Goal: Task Accomplishment & Management: Manage account settings

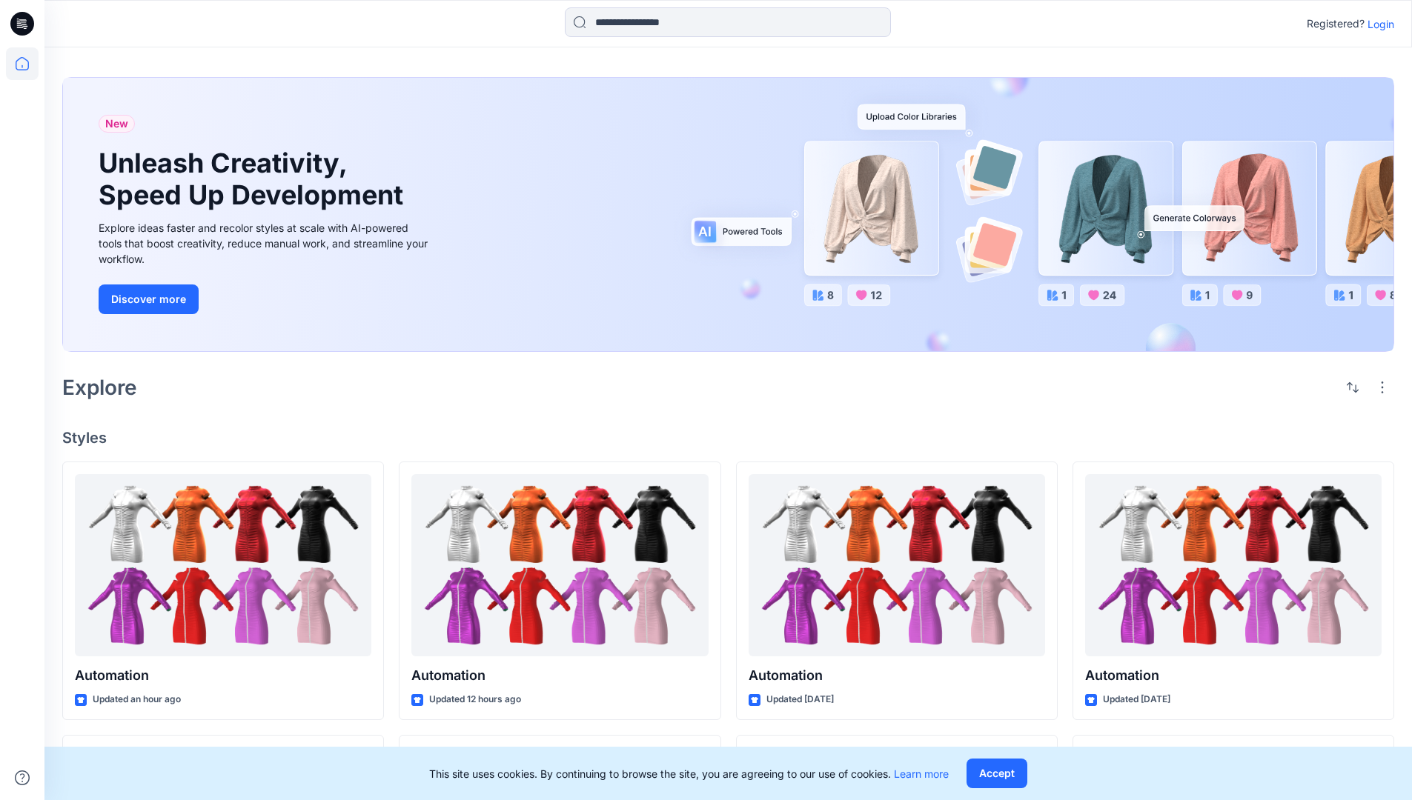
click at [1377, 24] on p "Login" at bounding box center [1380, 24] width 27 height 16
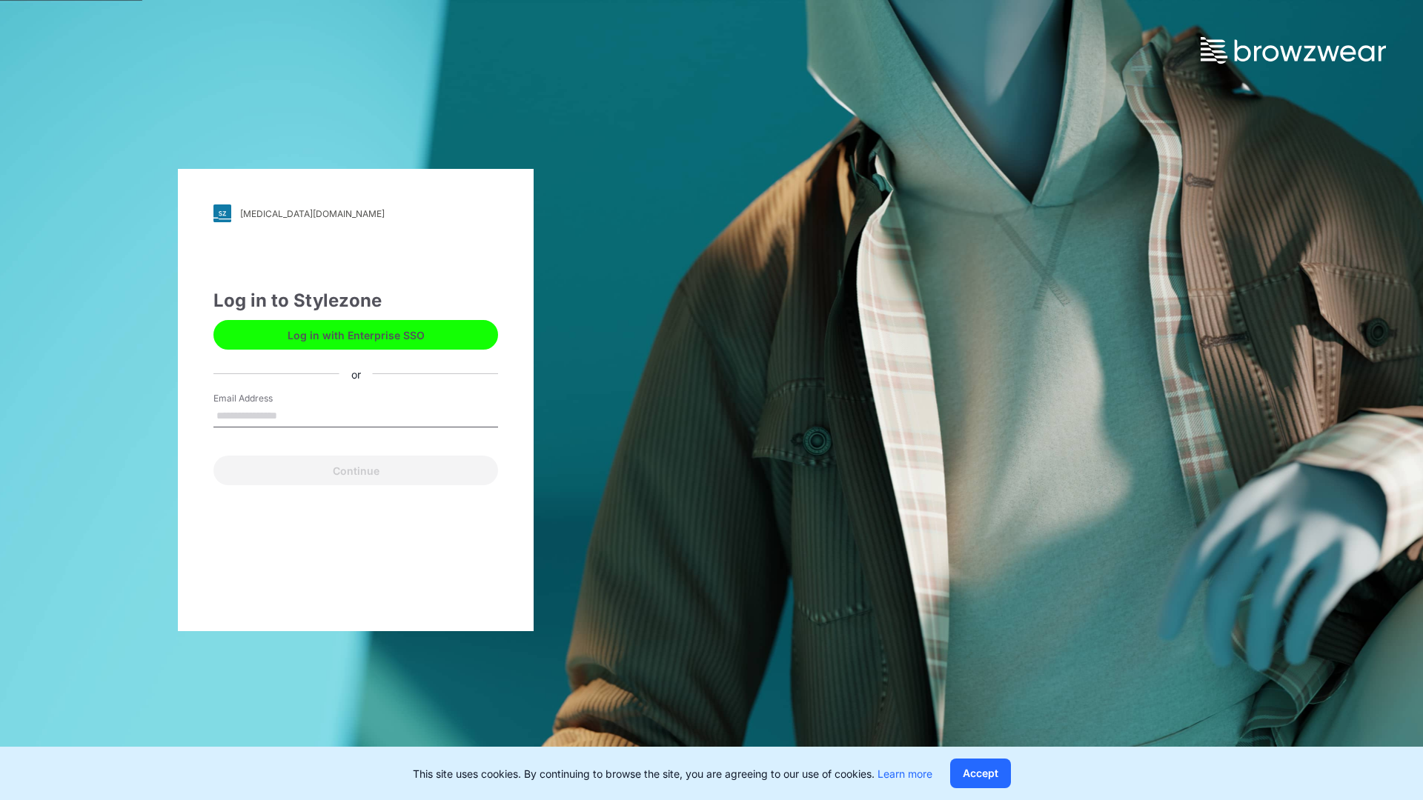
click at [293, 415] on input "Email Address" at bounding box center [355, 416] width 285 height 22
type input "**********"
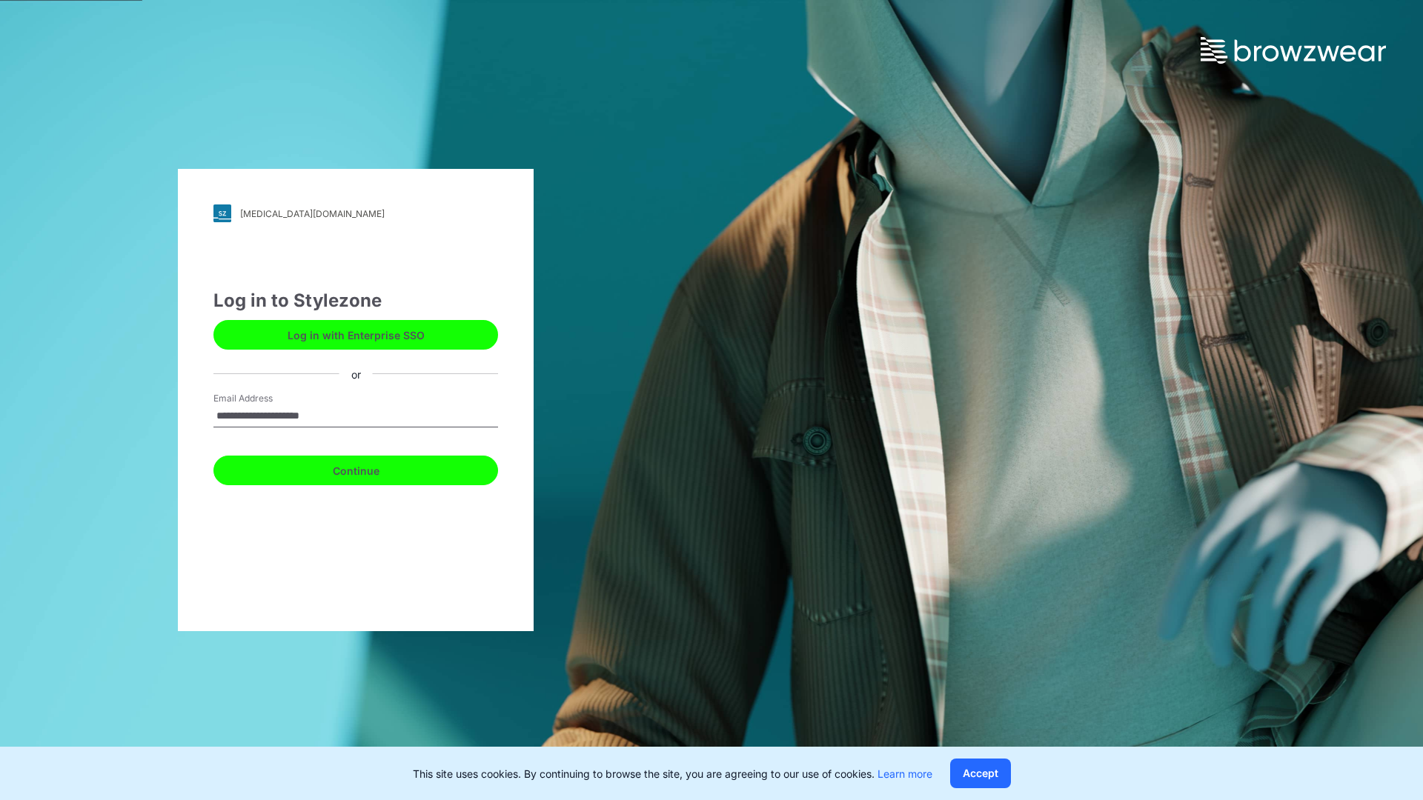
click at [372, 468] on button "Continue" at bounding box center [355, 471] width 285 height 30
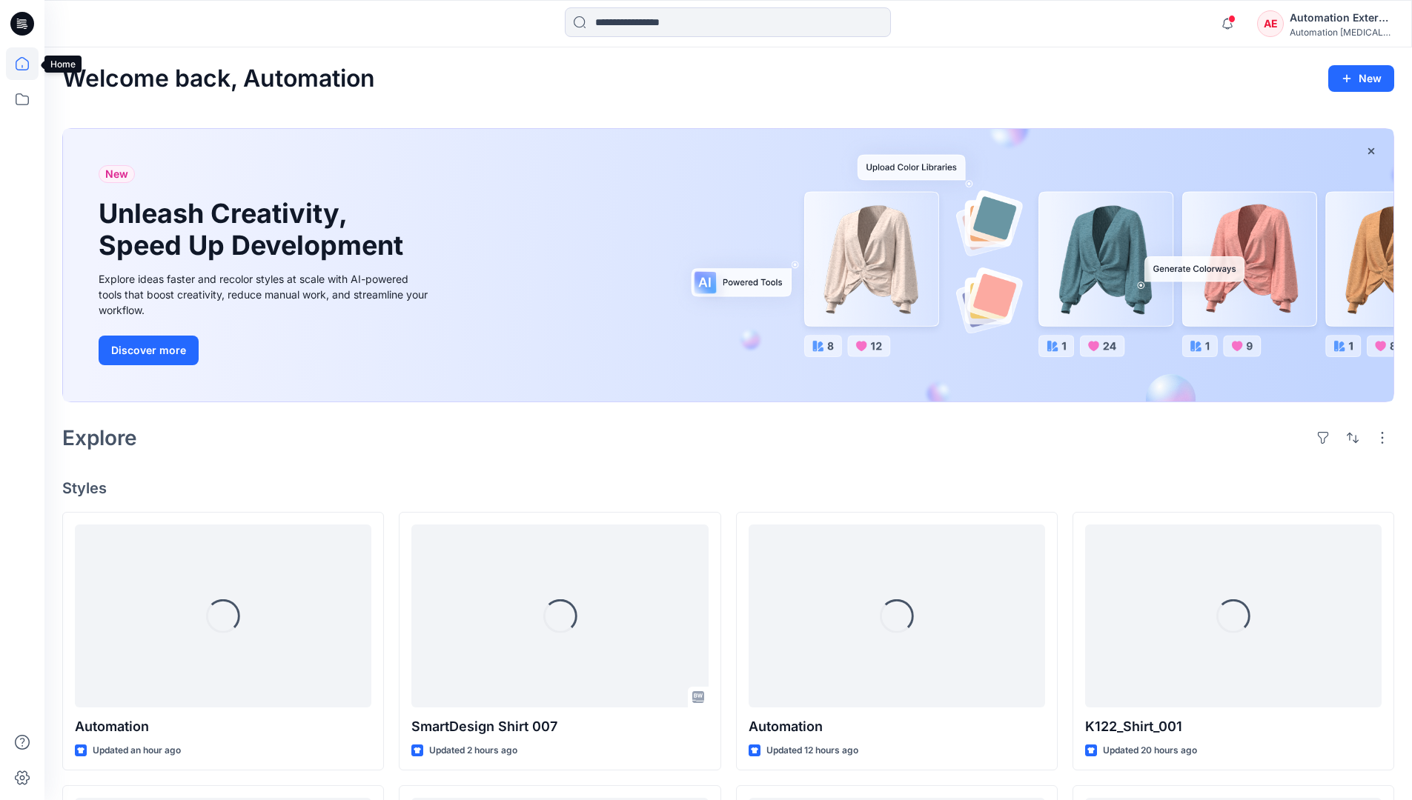
click at [28, 64] on icon at bounding box center [22, 63] width 13 height 13
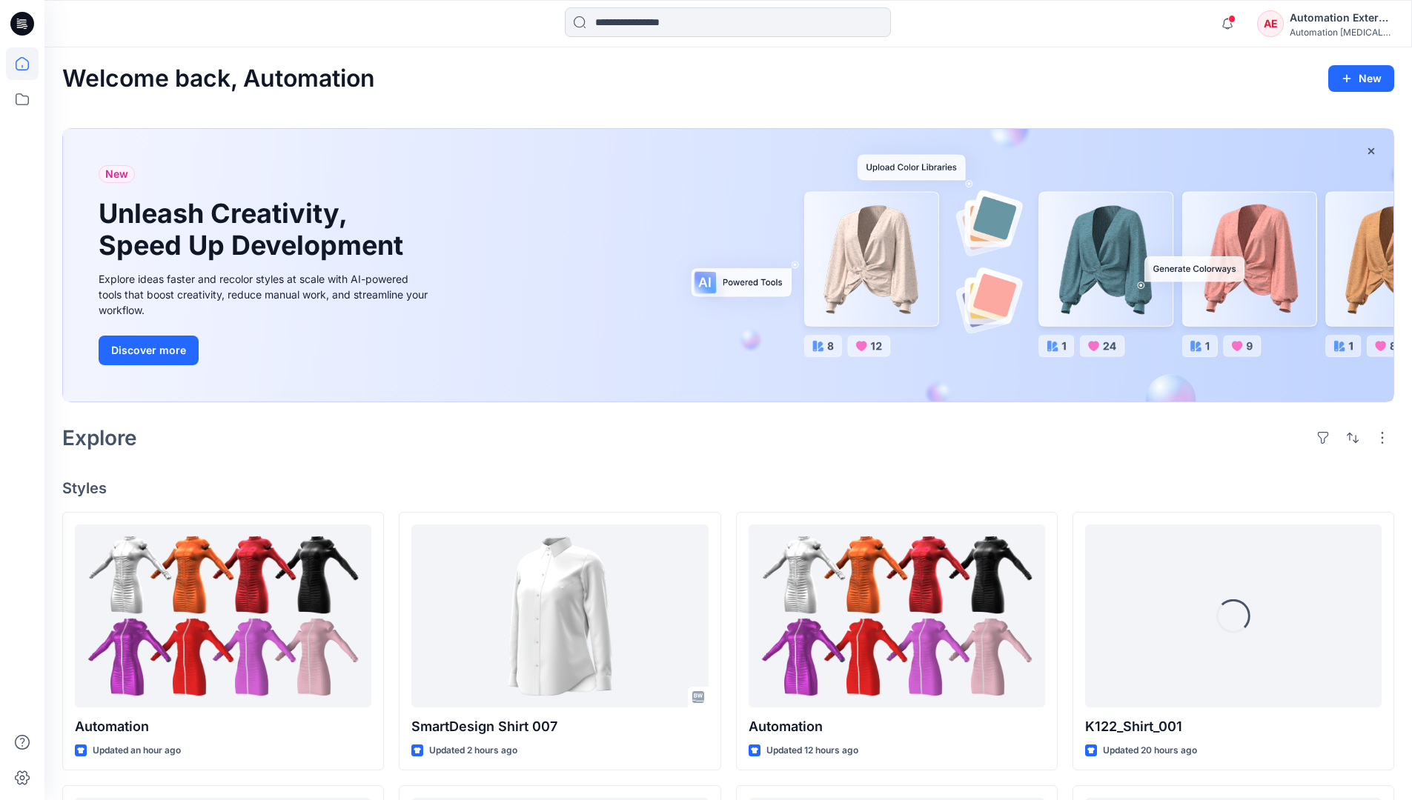
click at [1290, 24] on div "Automation External" at bounding box center [1342, 18] width 104 height 18
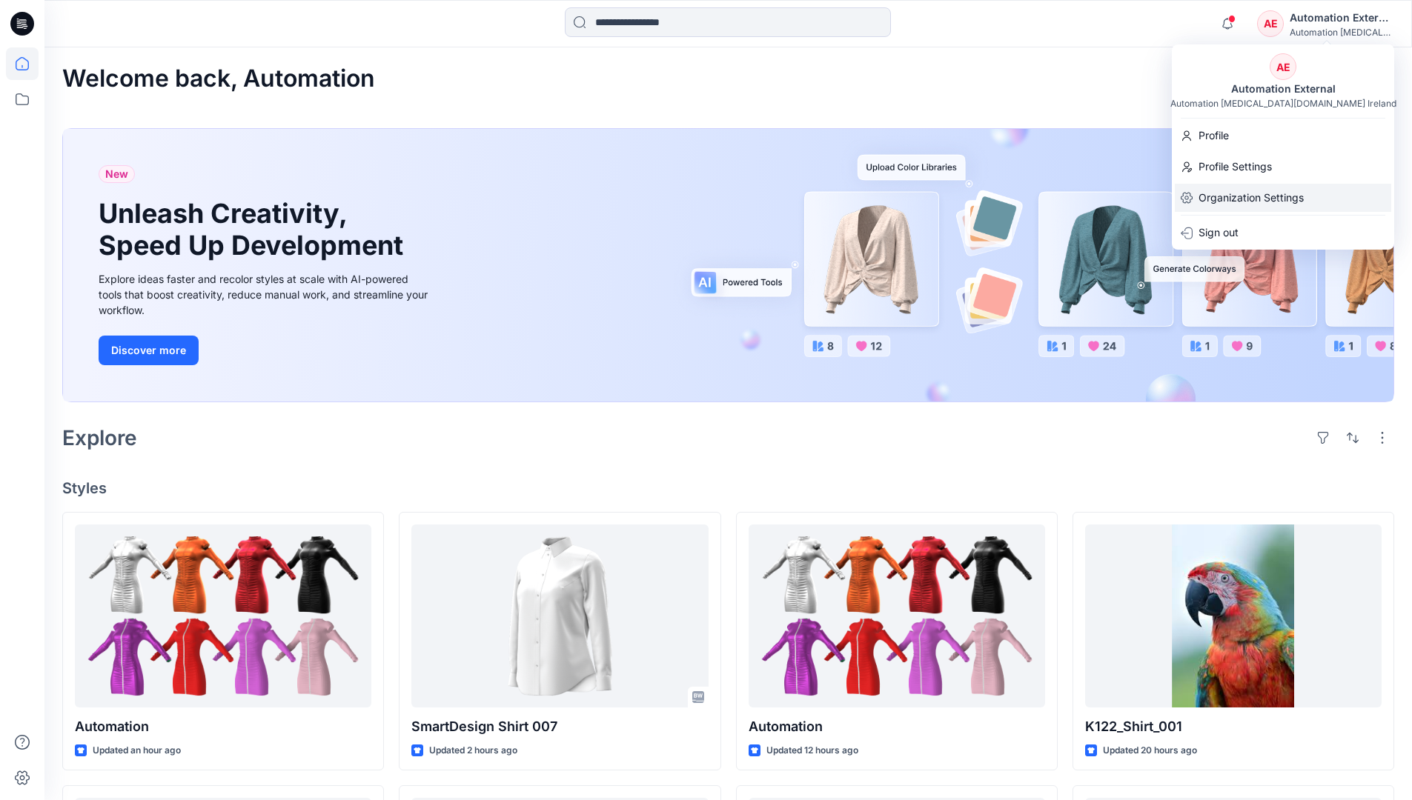
click at [1241, 190] on p "Organization Settings" at bounding box center [1250, 198] width 105 height 28
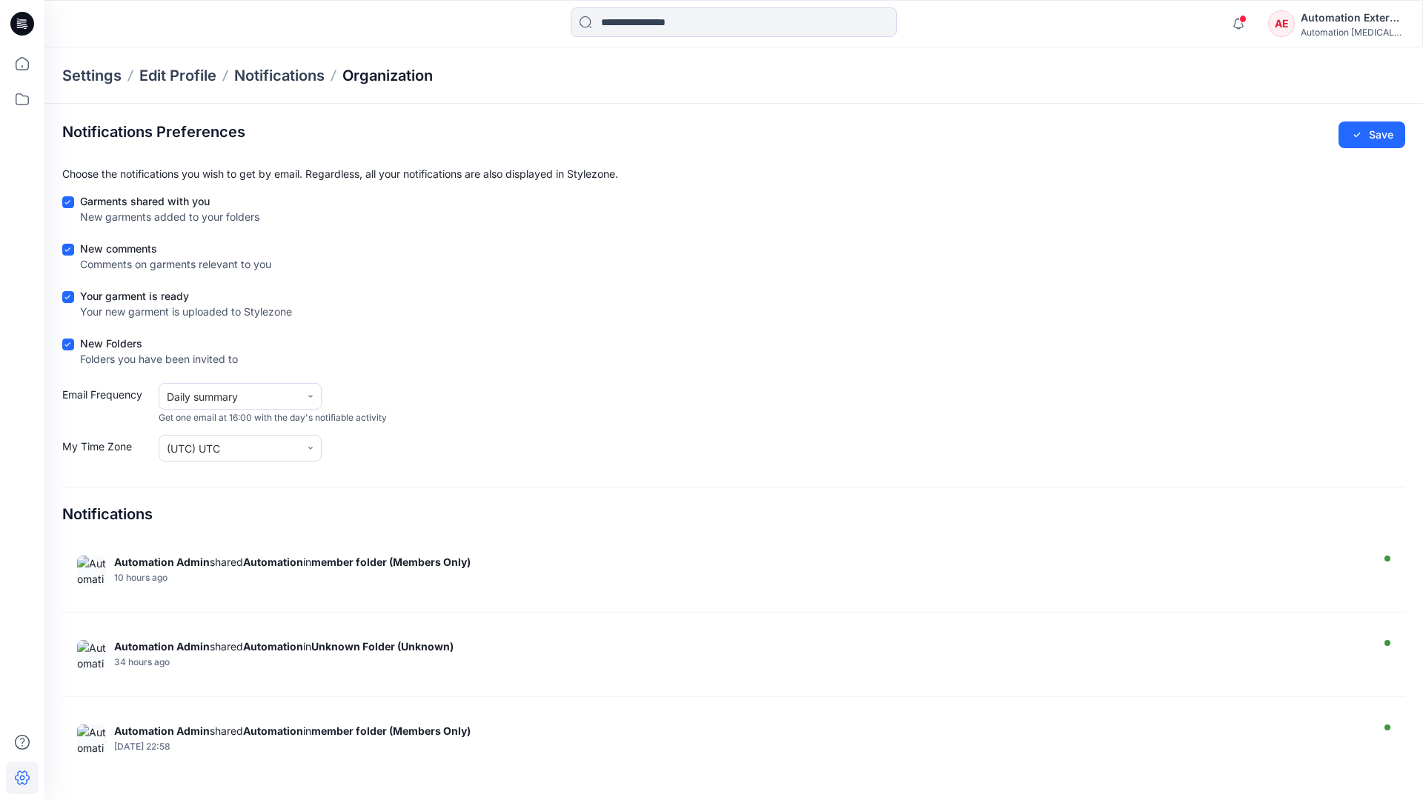
click at [416, 77] on p "Organization" at bounding box center [387, 75] width 90 height 21
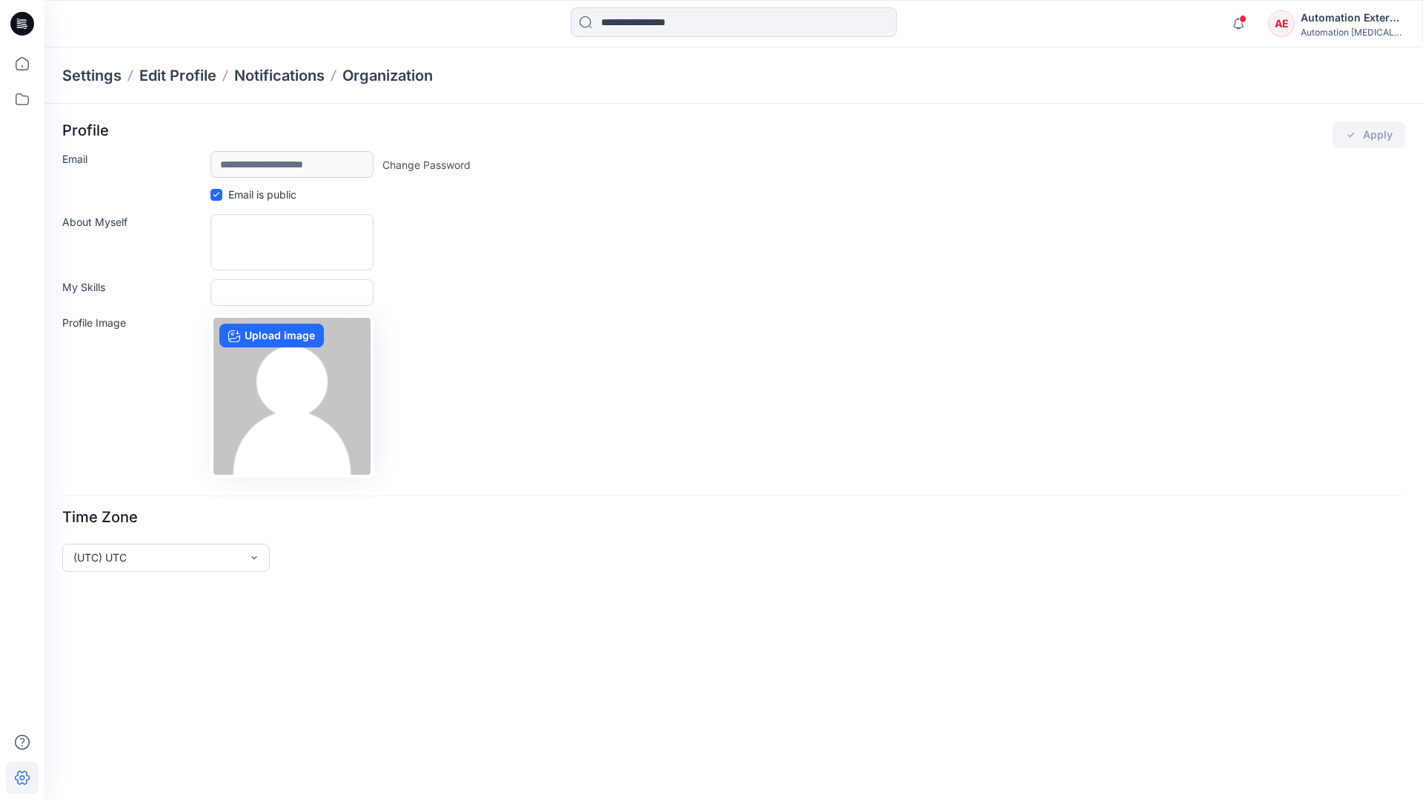
click at [1353, 23] on div "Automation External" at bounding box center [1353, 18] width 104 height 18
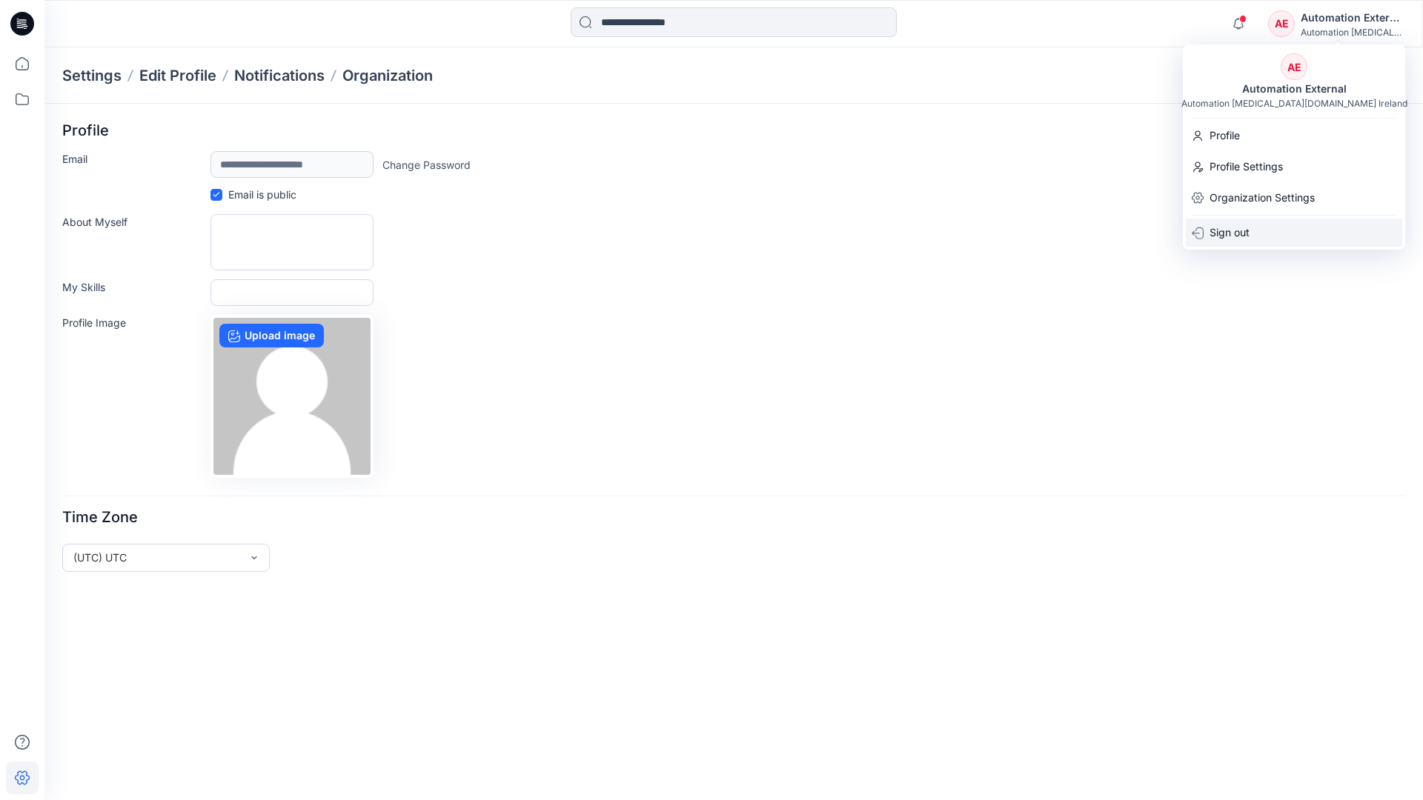
click at [1258, 230] on div "Sign out" at bounding box center [1294, 233] width 216 height 28
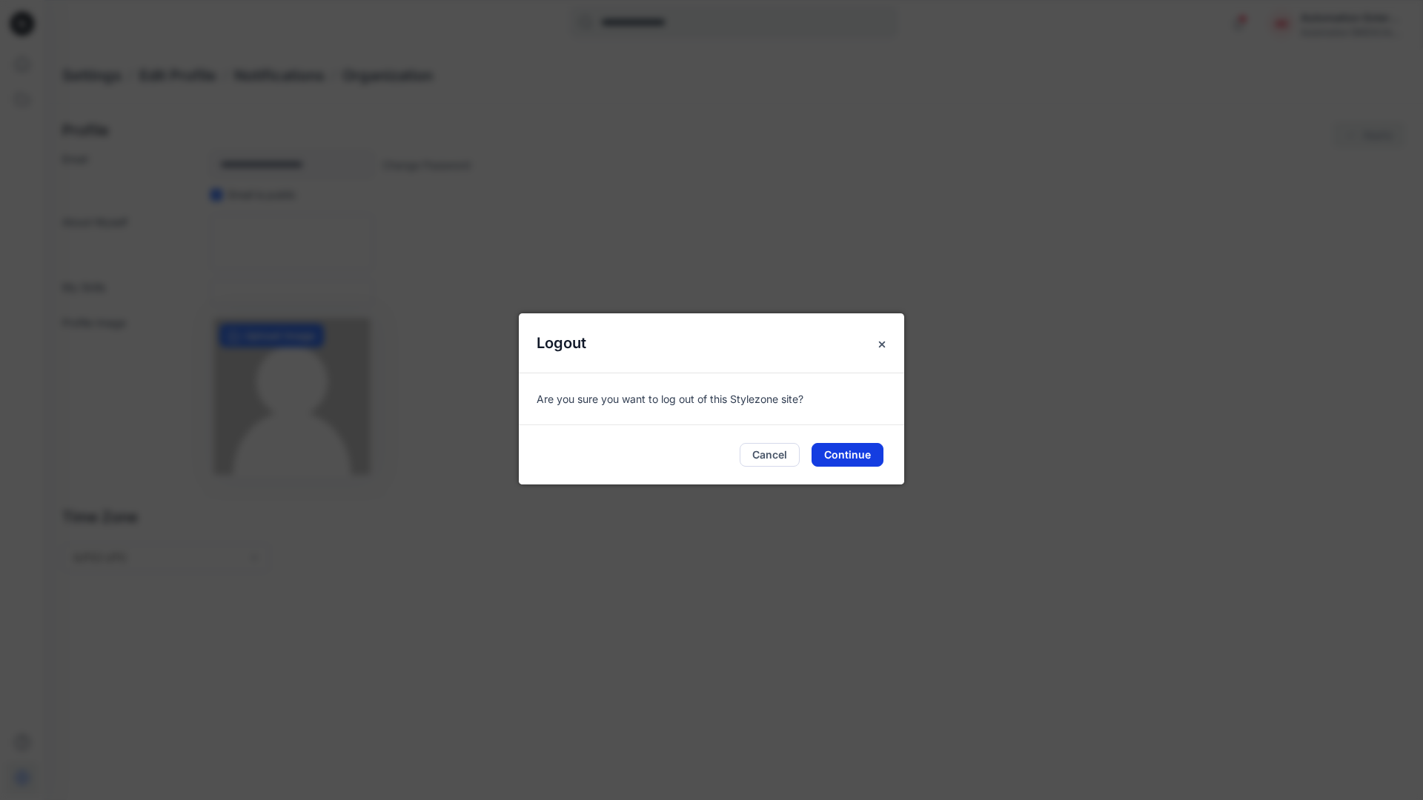
click at [857, 449] on button "Continue" at bounding box center [847, 455] width 72 height 24
